Goal: Transaction & Acquisition: Book appointment/travel/reservation

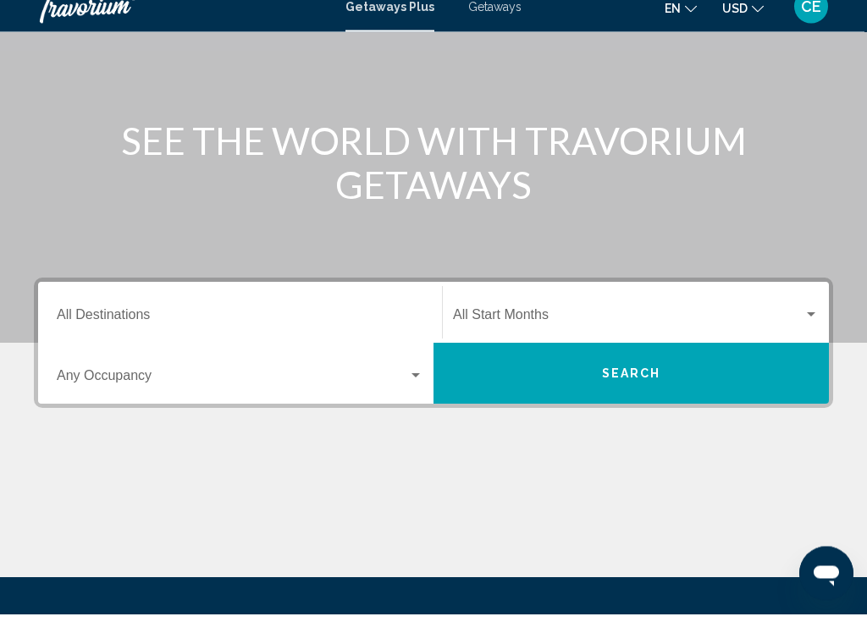
scroll to position [146, 0]
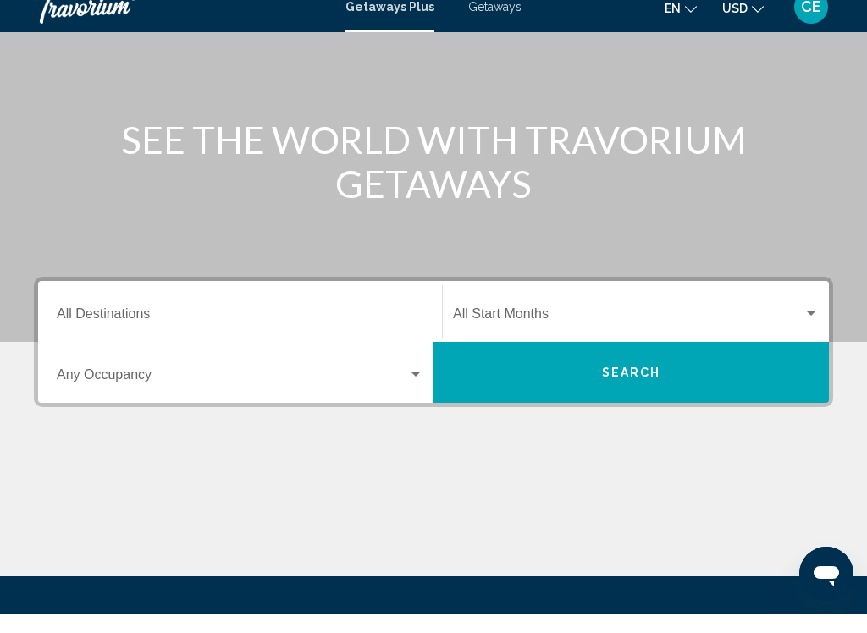
click at [518, 328] on span "Search widget" at bounding box center [628, 335] width 350 height 15
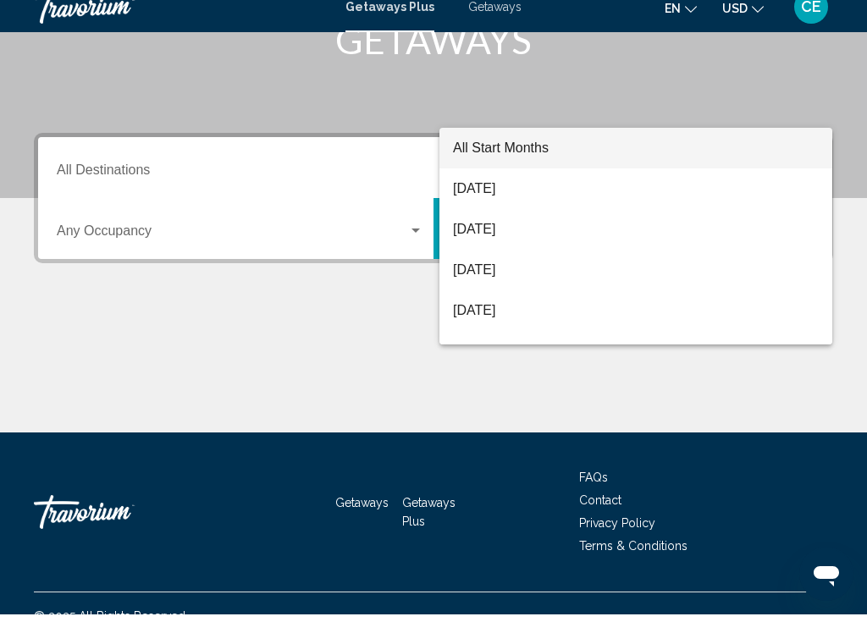
scroll to position [317, 0]
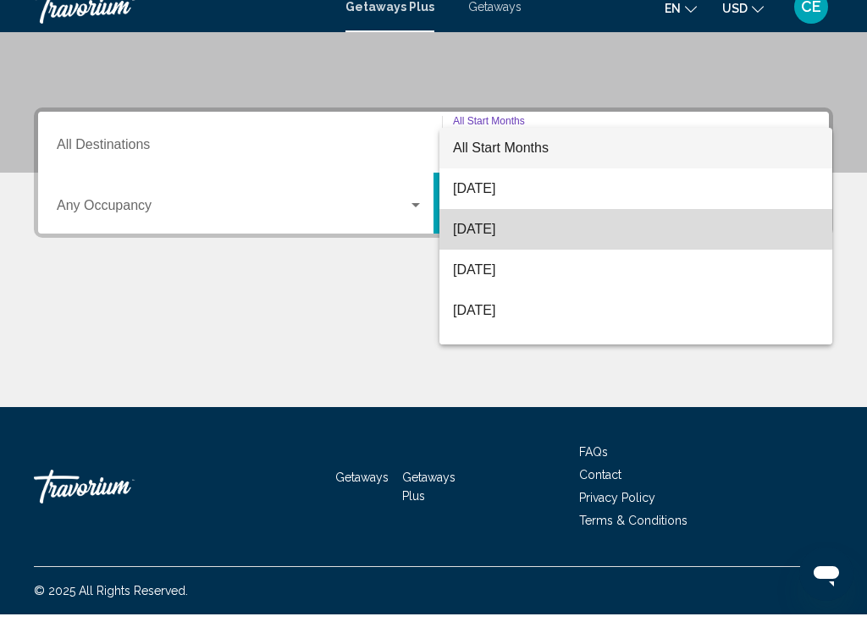
click at [496, 228] on span "[DATE]" at bounding box center [636, 248] width 366 height 41
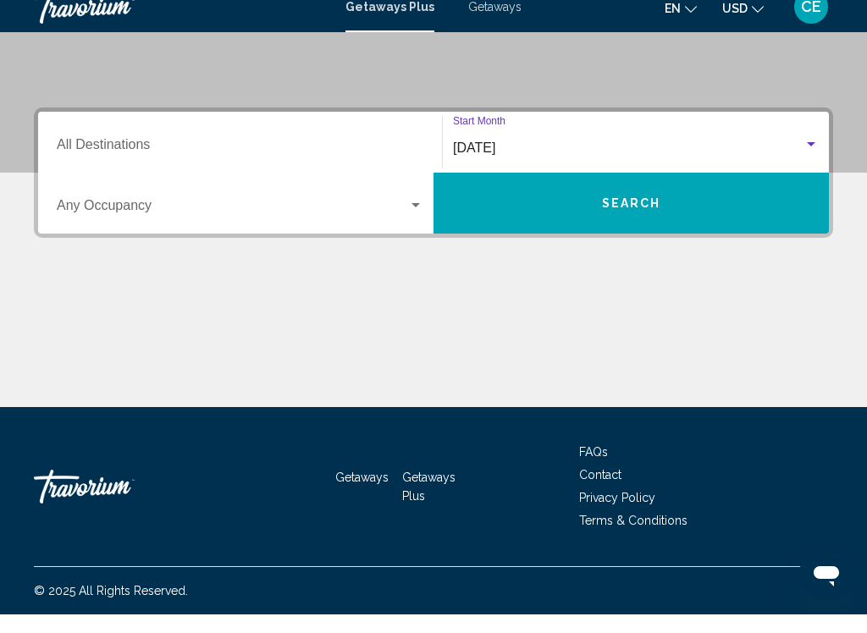
click at [201, 159] on input "Destination All Destinations" at bounding box center [240, 166] width 366 height 15
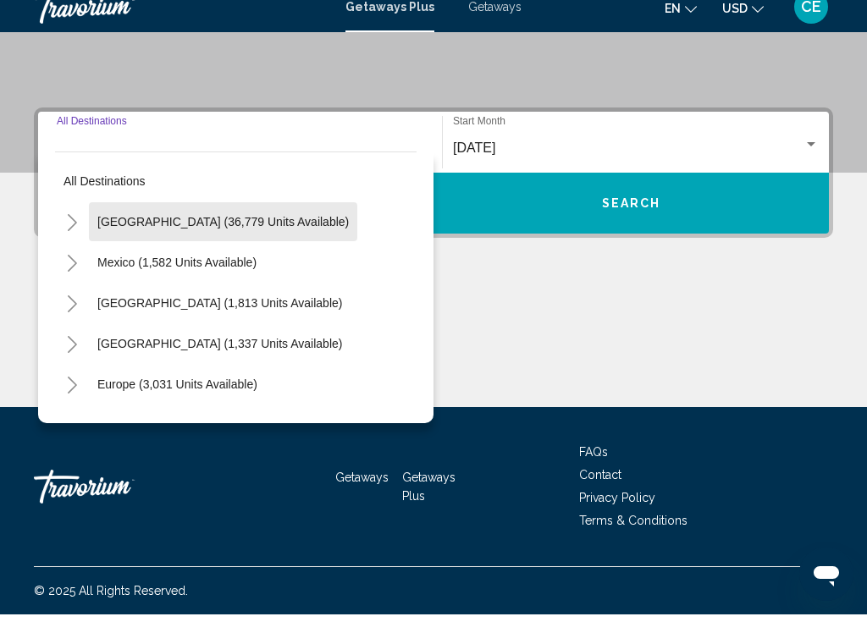
click at [250, 234] on span "[GEOGRAPHIC_DATA] (36,779 units available)" at bounding box center [222, 241] width 251 height 14
type input "**********"
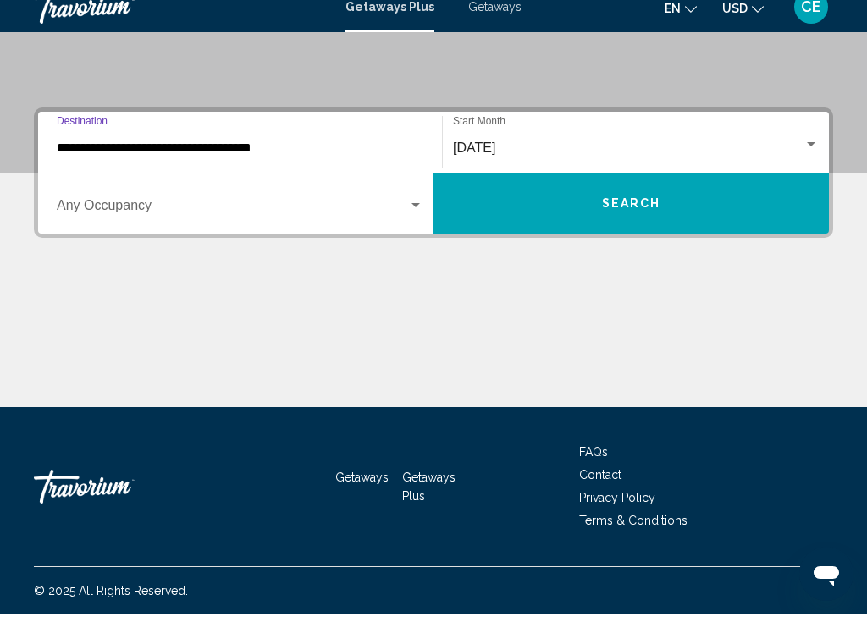
click at [398, 220] on span "Search widget" at bounding box center [232, 227] width 351 height 15
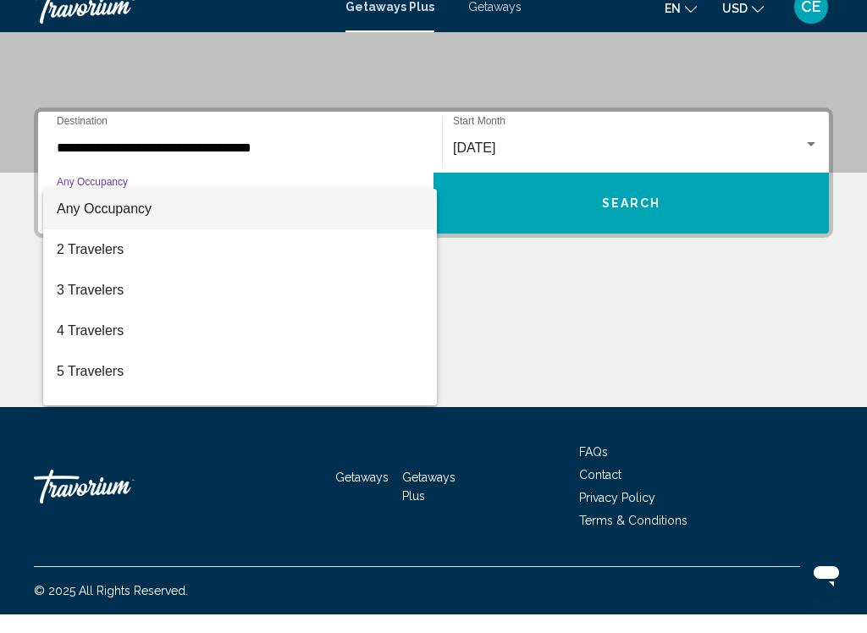
click at [154, 262] on span "2 Travelers" at bounding box center [240, 268] width 366 height 41
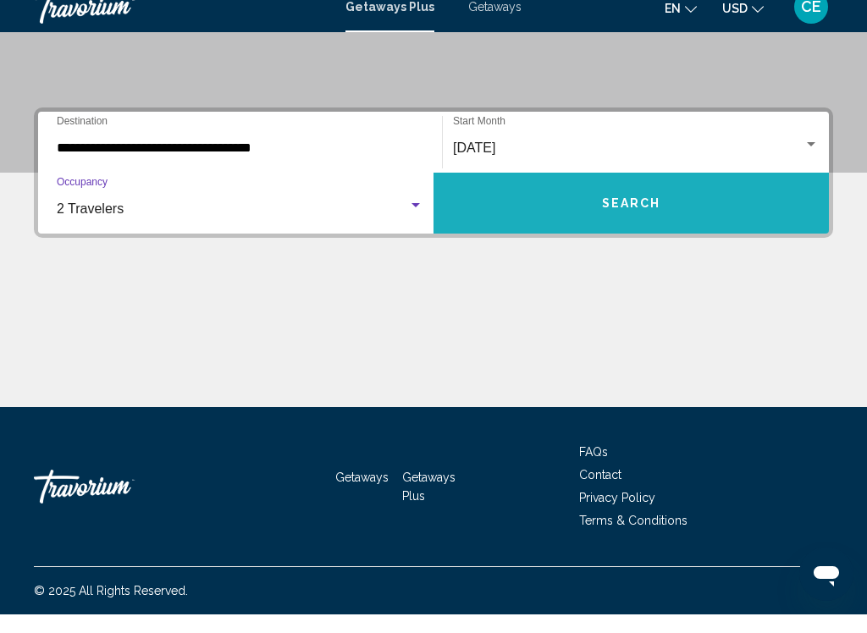
click at [610, 216] on button "Search" at bounding box center [630, 221] width 395 height 61
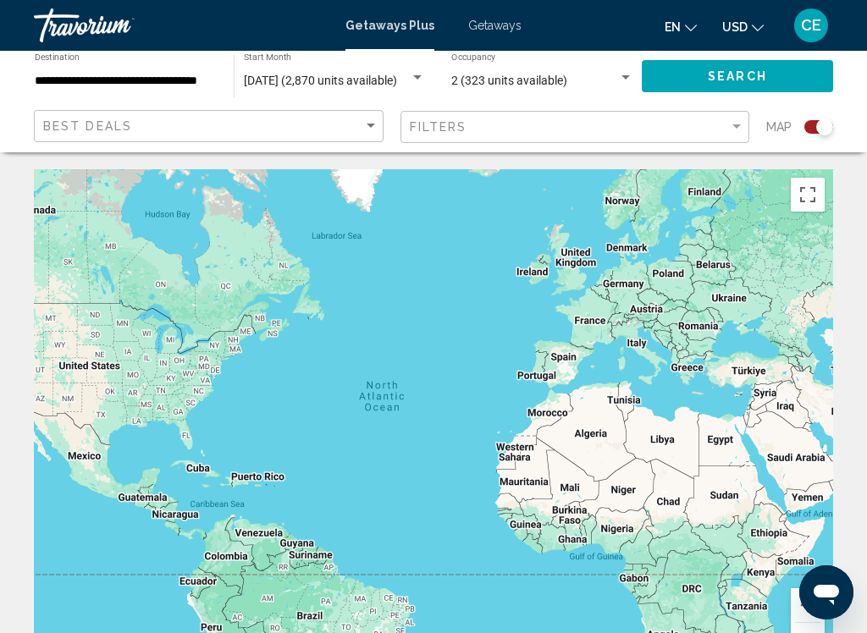
scroll to position [44, 0]
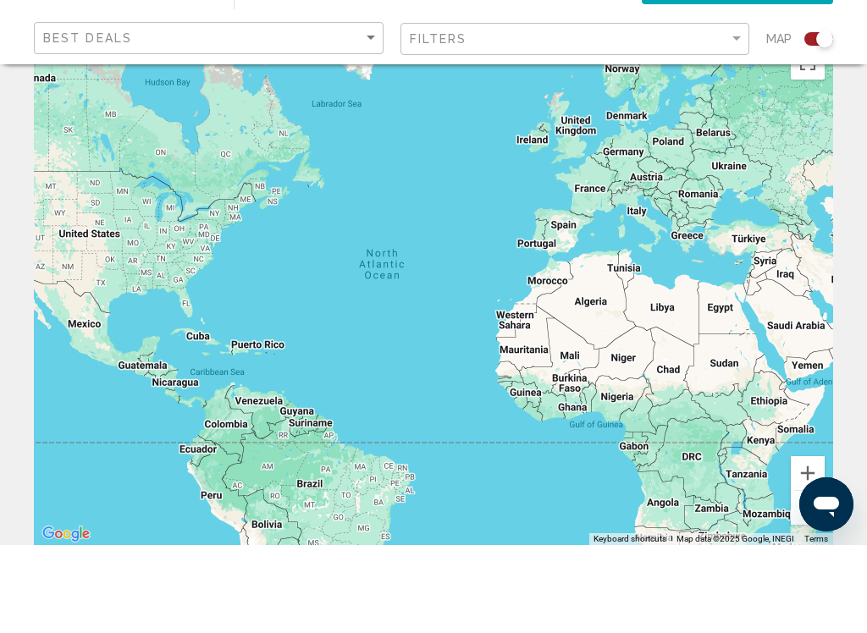
click at [212, 253] on div "Main content" at bounding box center [433, 379] width 799 height 508
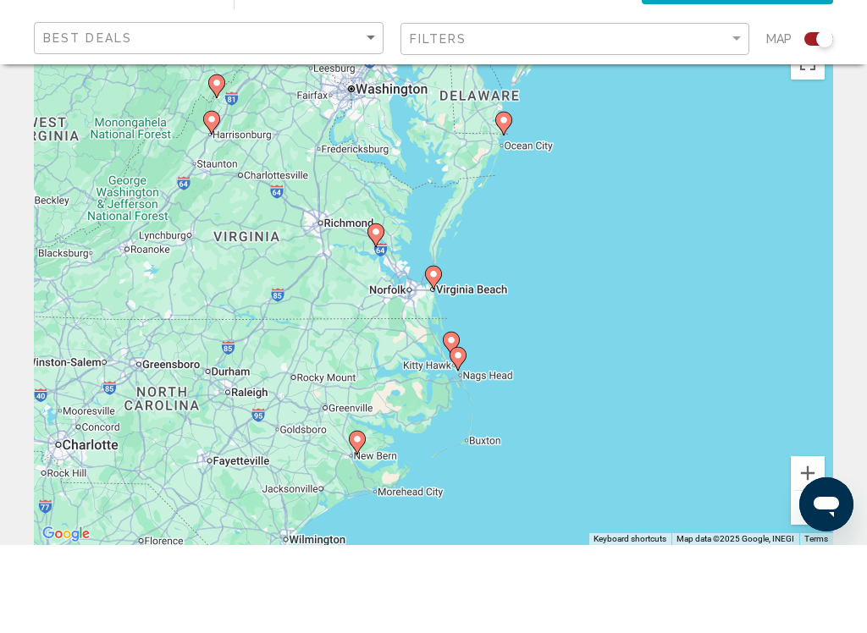
type input "**********"
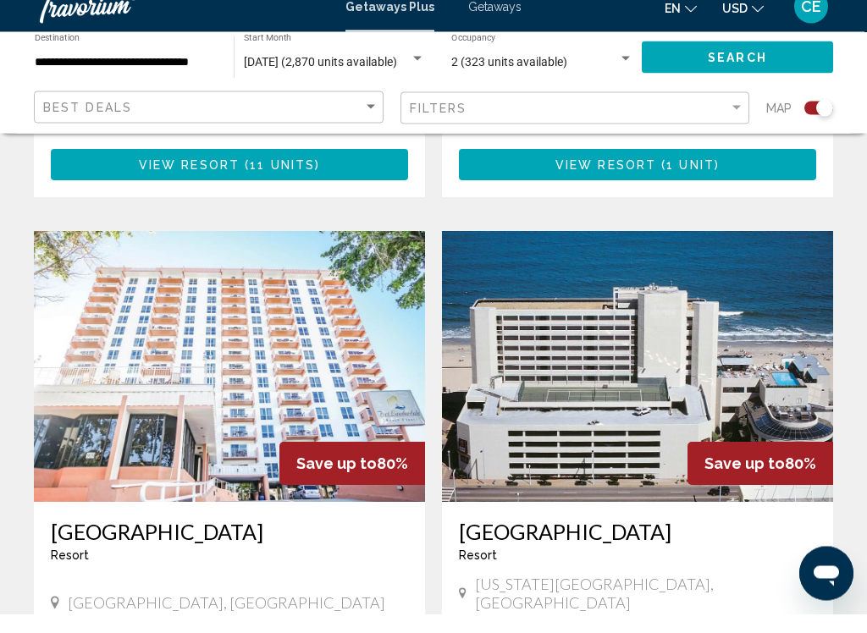
scroll to position [1099, 0]
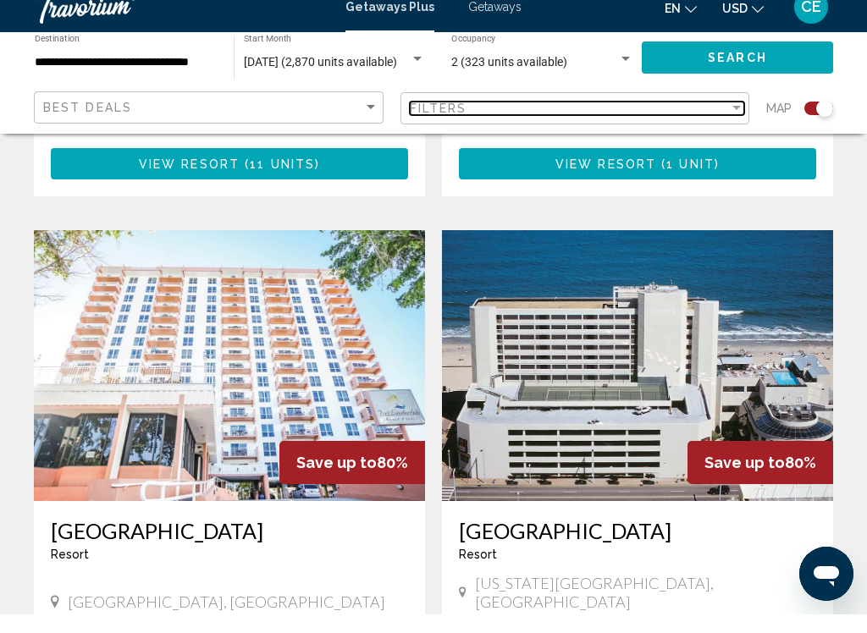
click at [729, 120] on div "Filter" at bounding box center [736, 127] width 15 height 14
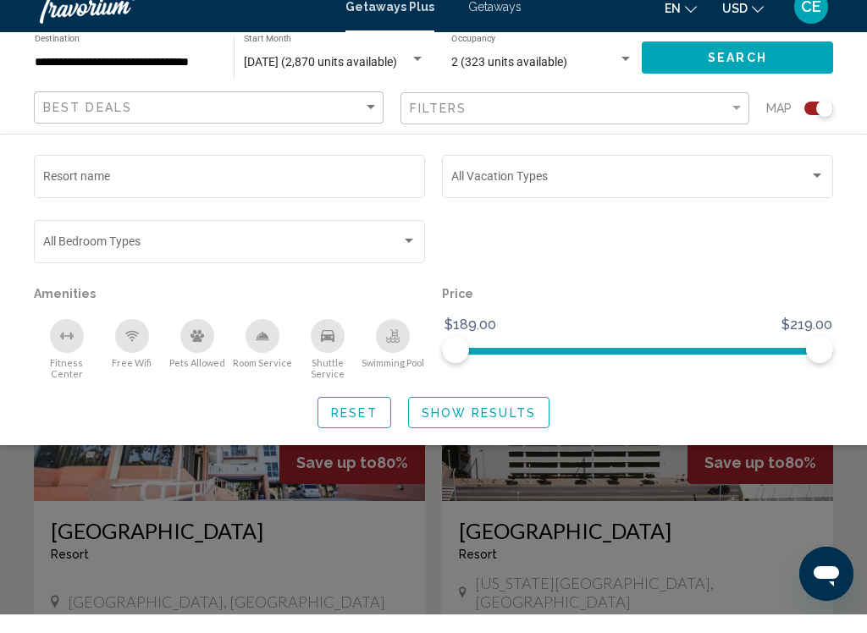
click at [846, 408] on div "Resort name Vacation Types All Vacation Types Bedroom Types All Bedroom Types A…" at bounding box center [433, 308] width 867 height 277
click at [819, 235] on div "Search widget" at bounding box center [637, 267] width 408 height 65
click at [669, 542] on div "Search widget" at bounding box center [433, 443] width 867 height 379
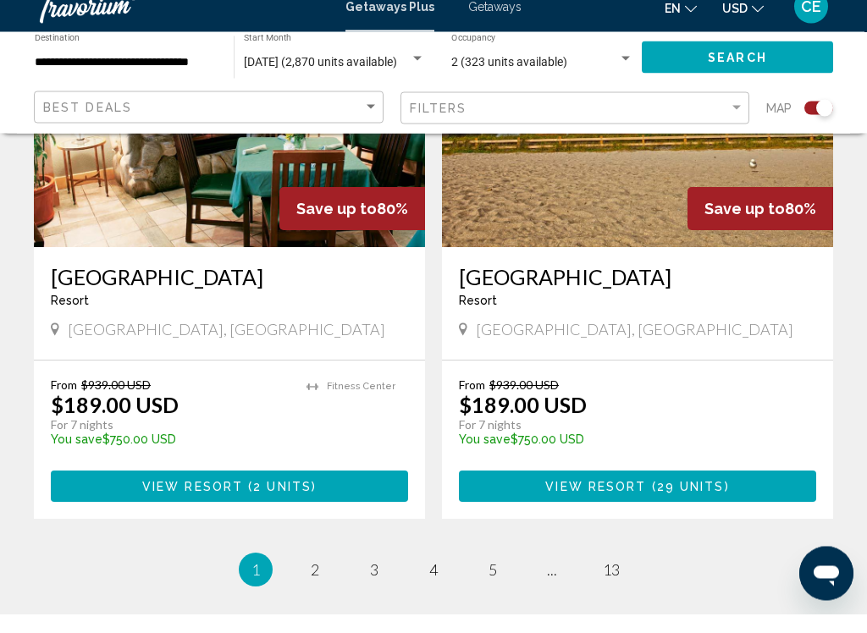
scroll to position [3742, 0]
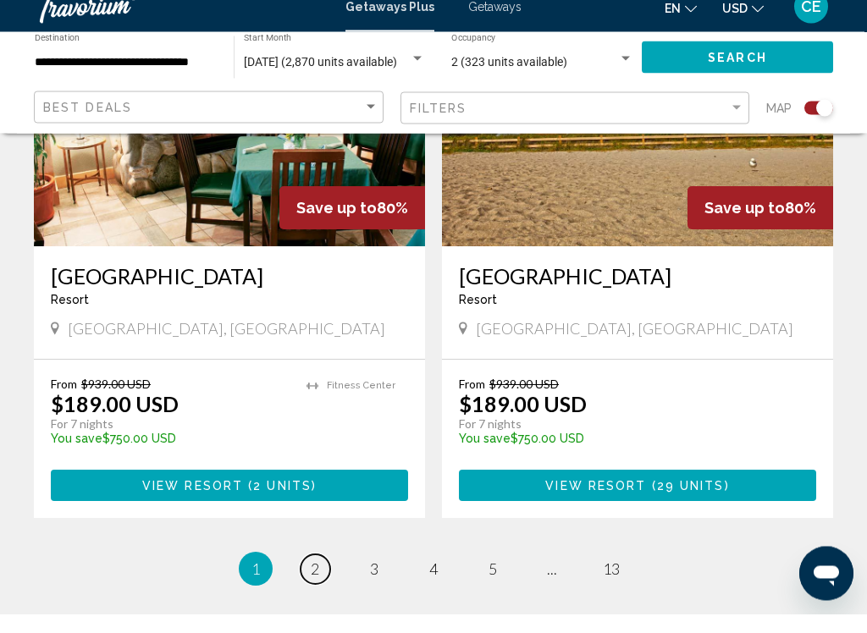
click at [312, 579] on span "2" at bounding box center [315, 588] width 8 height 19
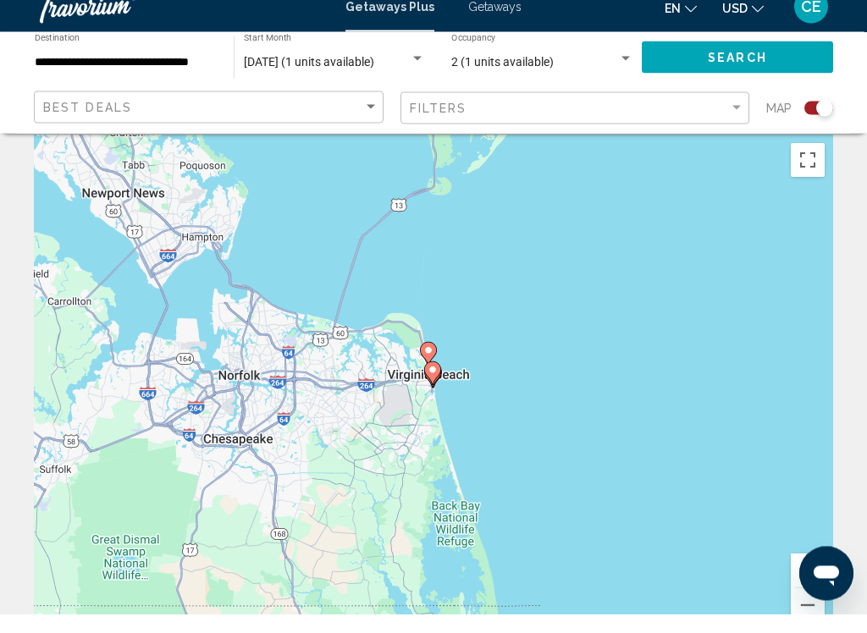
scroll to position [16, 0]
click at [538, 74] on span "2 (1 units available)" at bounding box center [502, 81] width 102 height 14
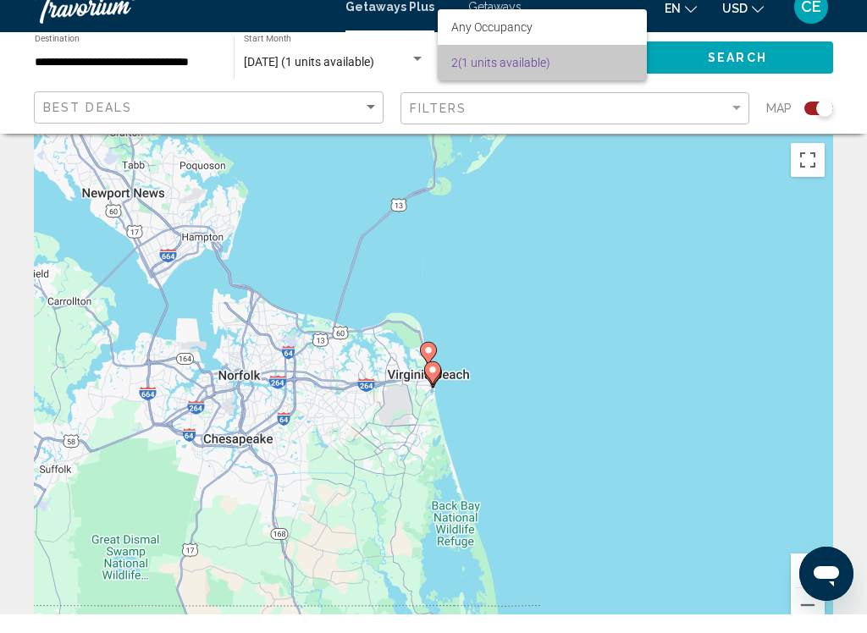
click at [510, 63] on span "2 (1 units available)" at bounding box center [542, 81] width 182 height 36
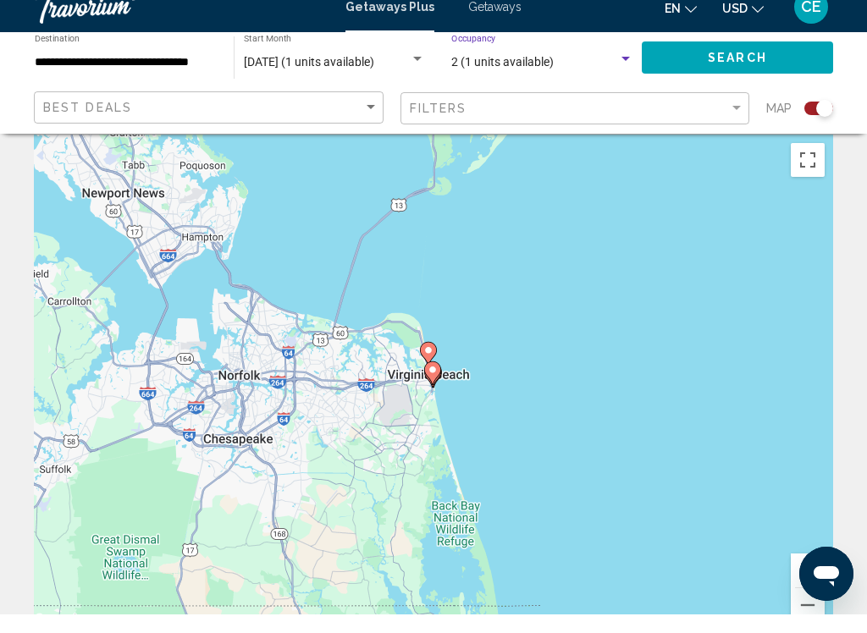
click at [731, 70] on span "Search" at bounding box center [737, 77] width 59 height 14
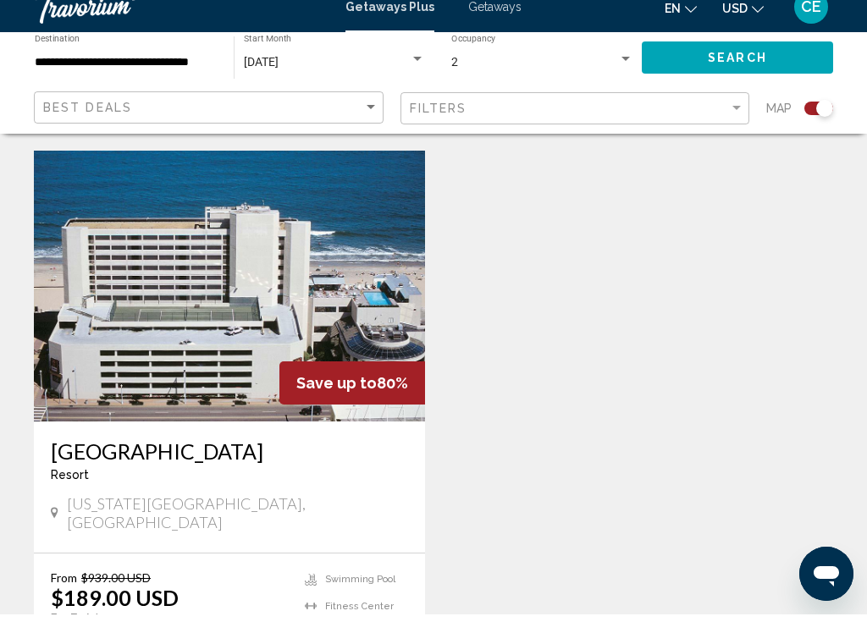
scroll to position [596, 0]
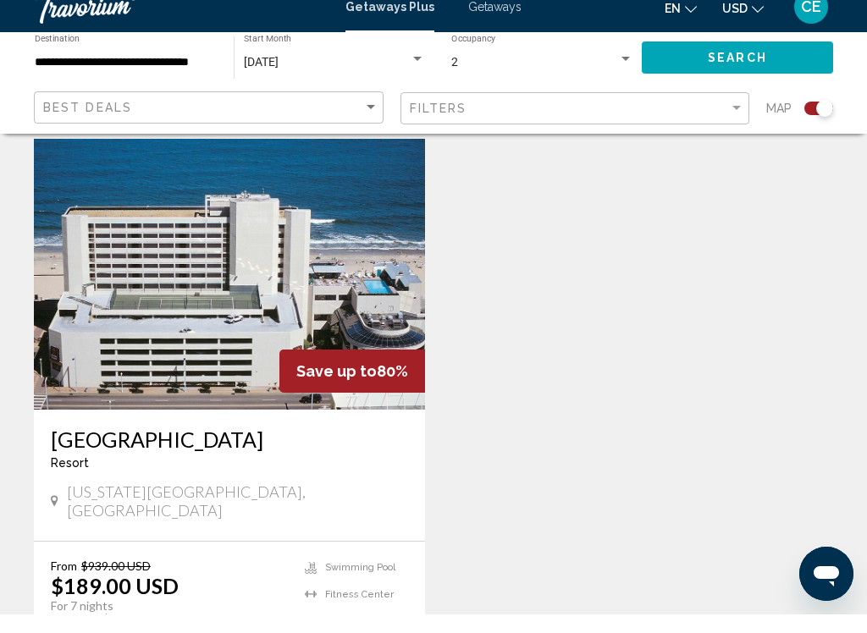
click at [248, 271] on img "Main content" at bounding box center [229, 292] width 391 height 271
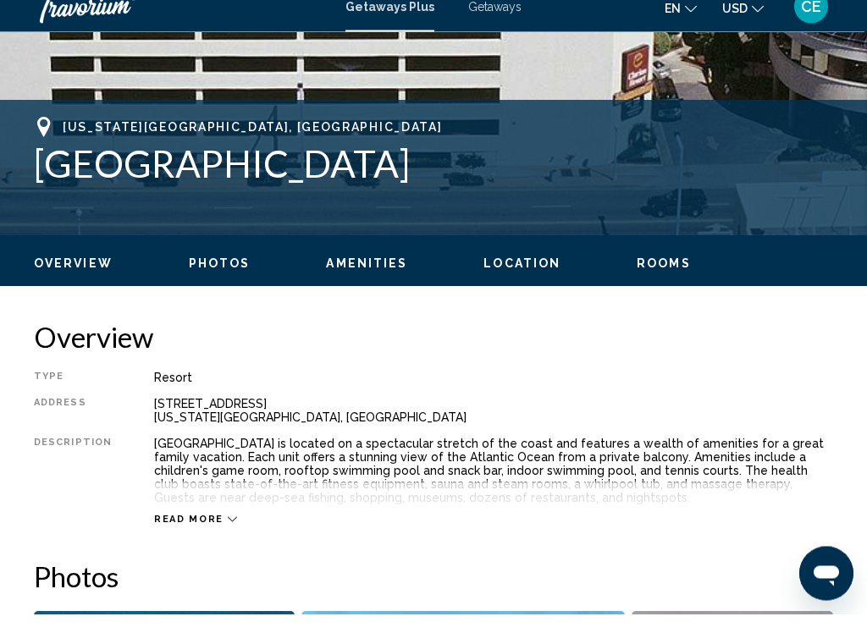
scroll to position [601, 0]
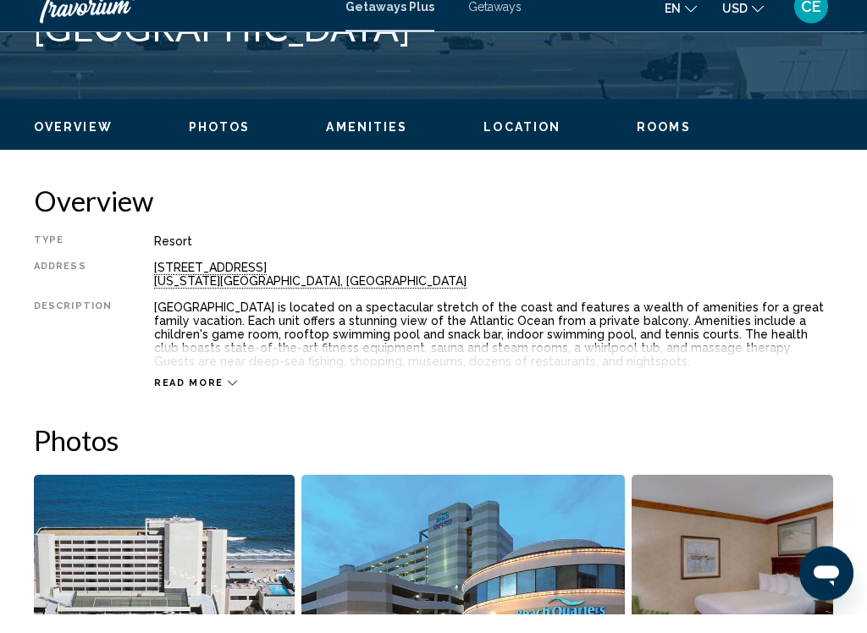
click at [196, 397] on span "Read more" at bounding box center [188, 402] width 69 height 11
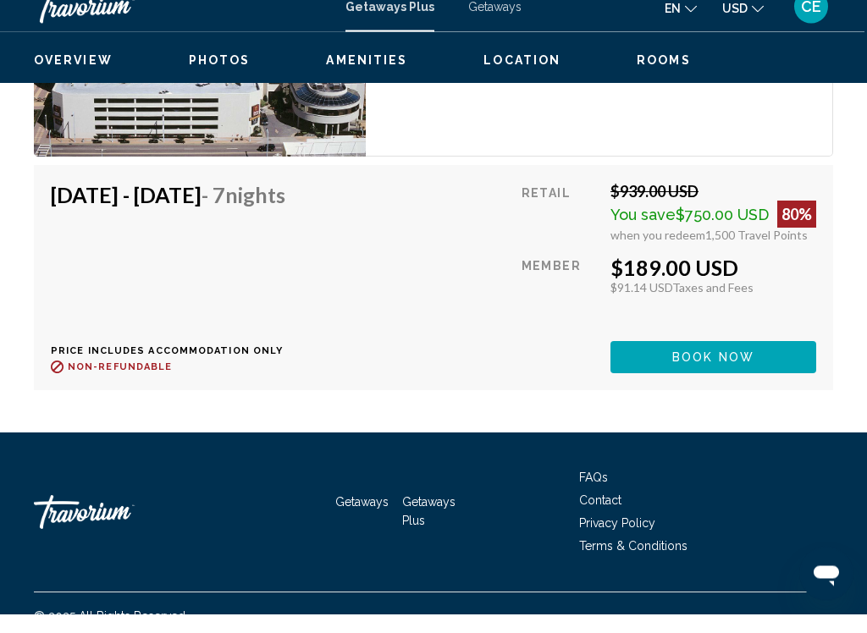
scroll to position [3627, 0]
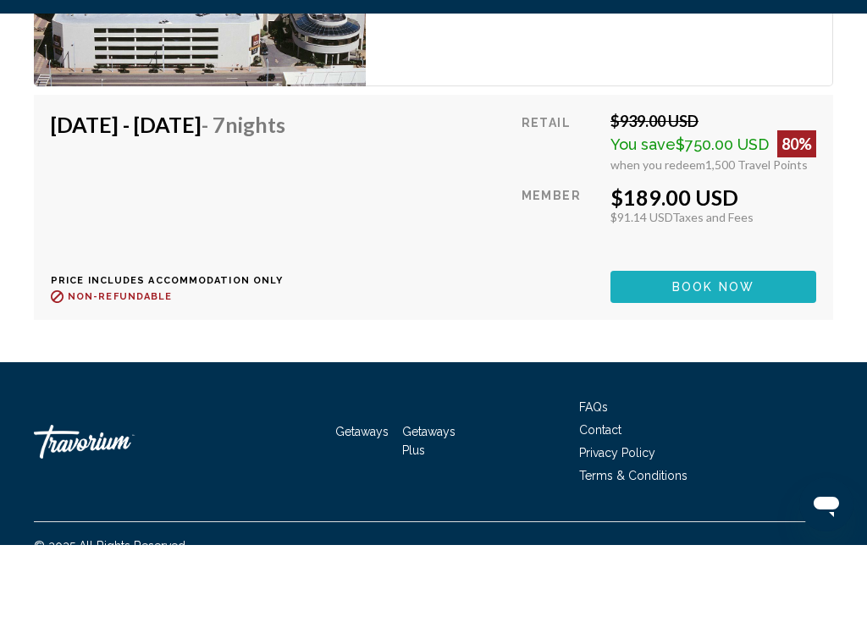
click at [700, 369] on span "Book now" at bounding box center [713, 376] width 82 height 14
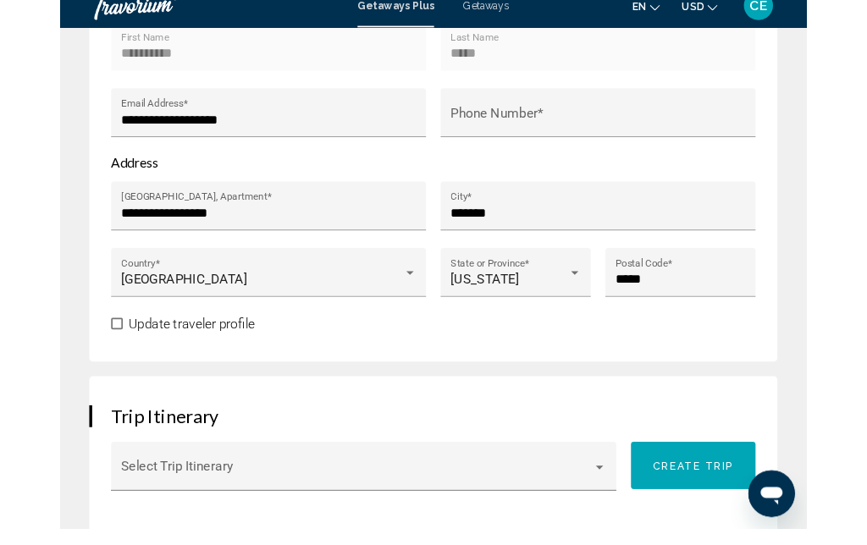
scroll to position [989, 0]
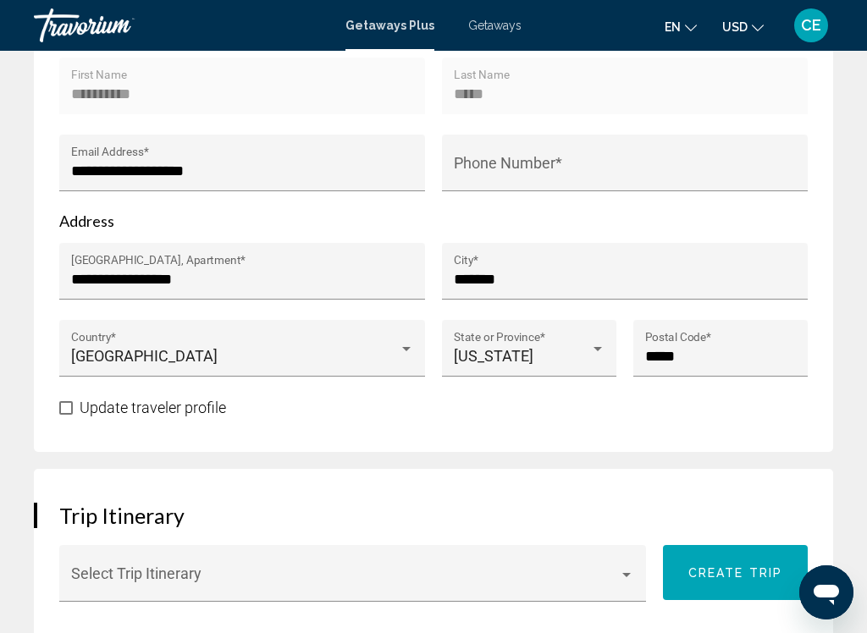
click at [213, 271] on input "**********" at bounding box center [242, 279] width 343 height 17
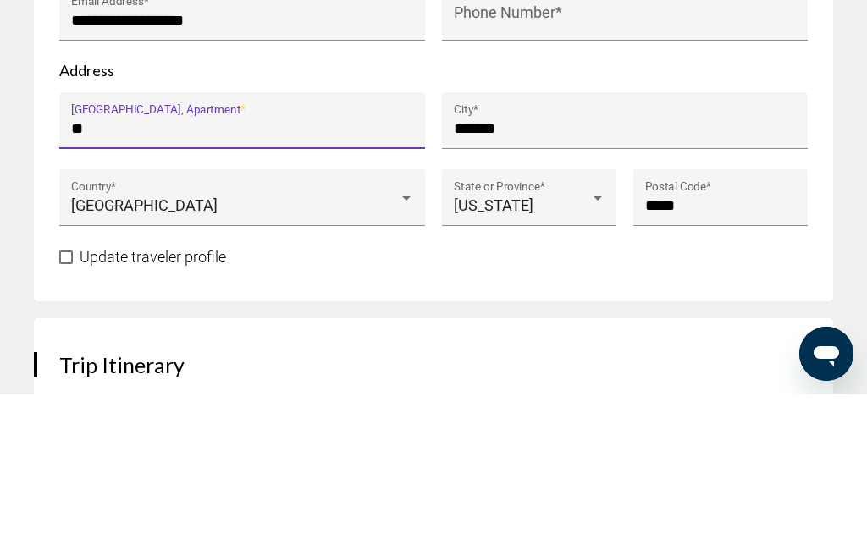
type input "*"
type input "**********"
click at [540, 271] on input "*******" at bounding box center [625, 279] width 343 height 17
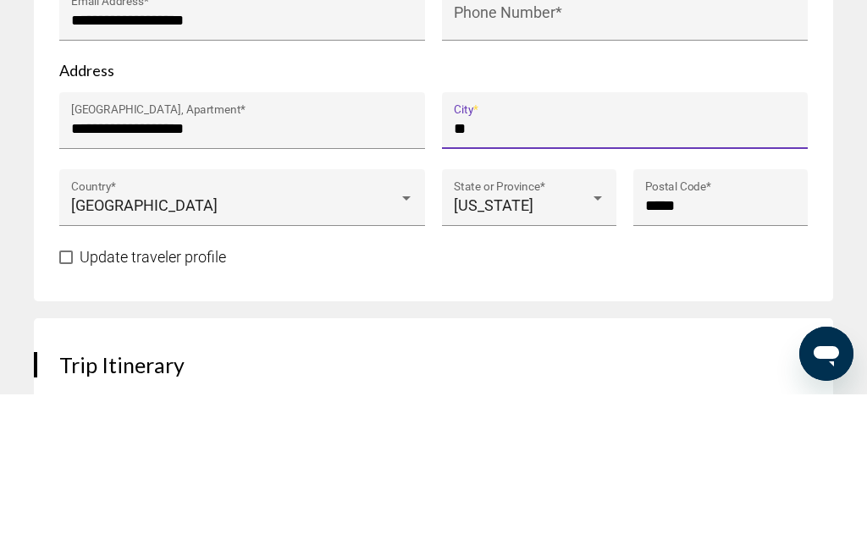
type input "*"
type input "**********"
click at [702, 348] on input "*****" at bounding box center [720, 356] width 151 height 17
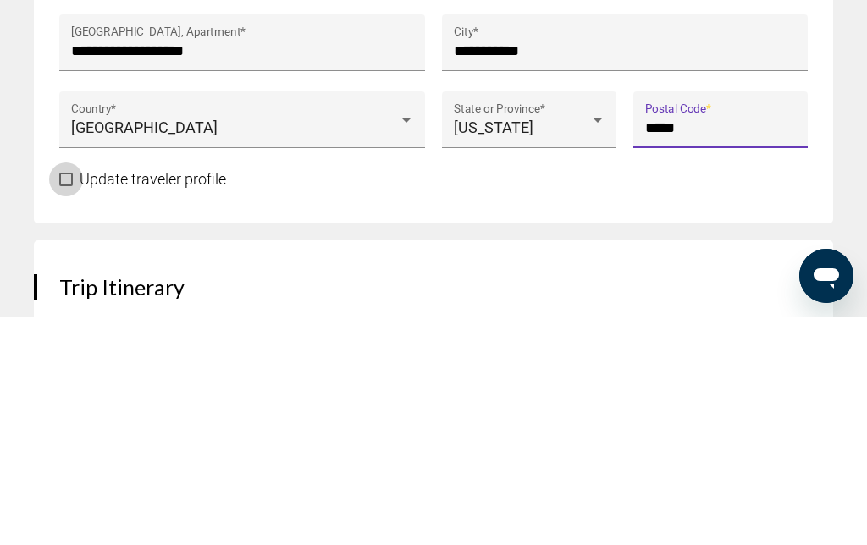
type input "*****"
click at [67, 401] on span "Main content" at bounding box center [66, 408] width 14 height 14
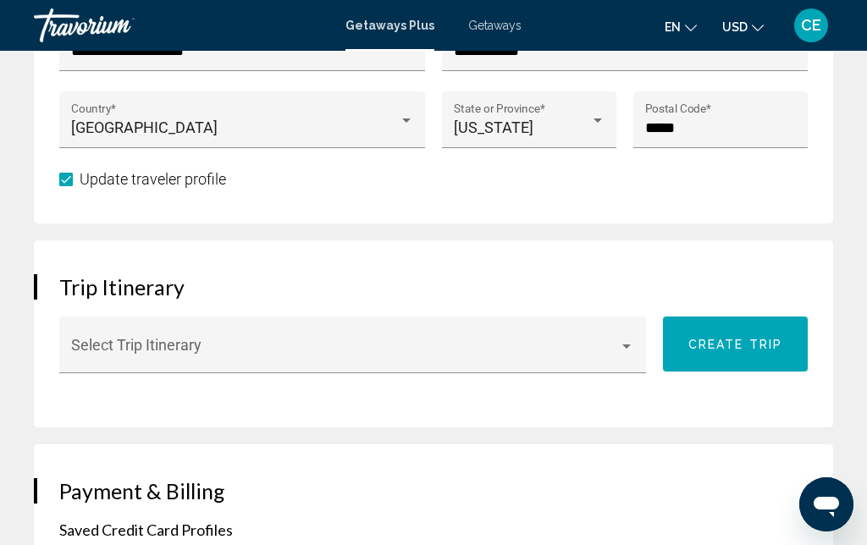
click at [624, 339] on div "Main content" at bounding box center [626, 346] width 15 height 14
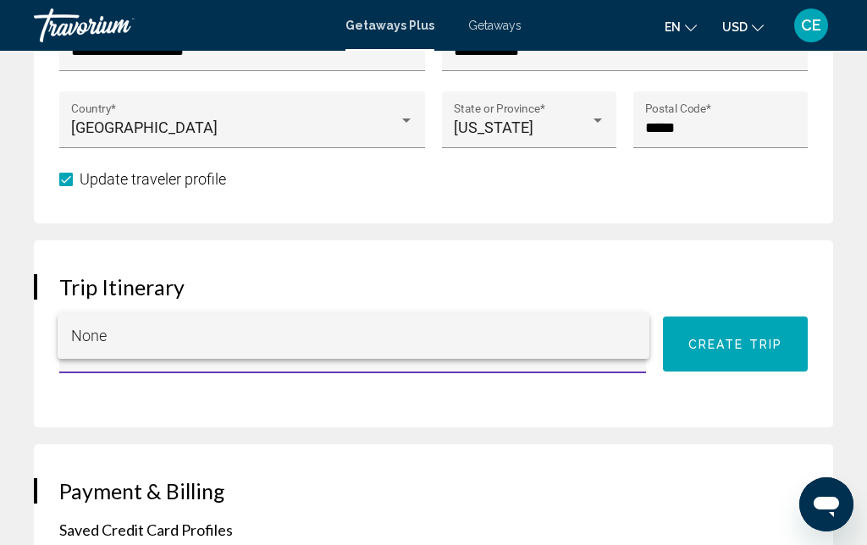
click at [637, 452] on div at bounding box center [433, 272] width 867 height 545
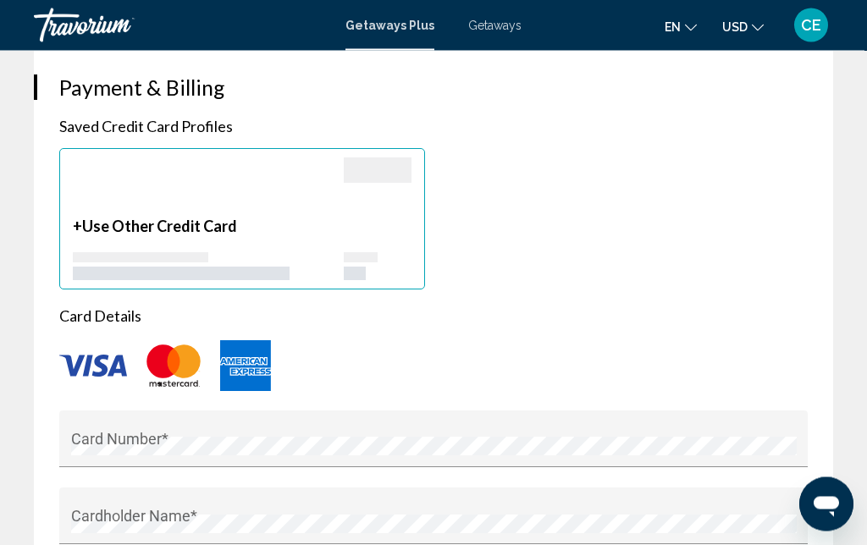
scroll to position [1622, 0]
